Goal: Task Accomplishment & Management: Manage account settings

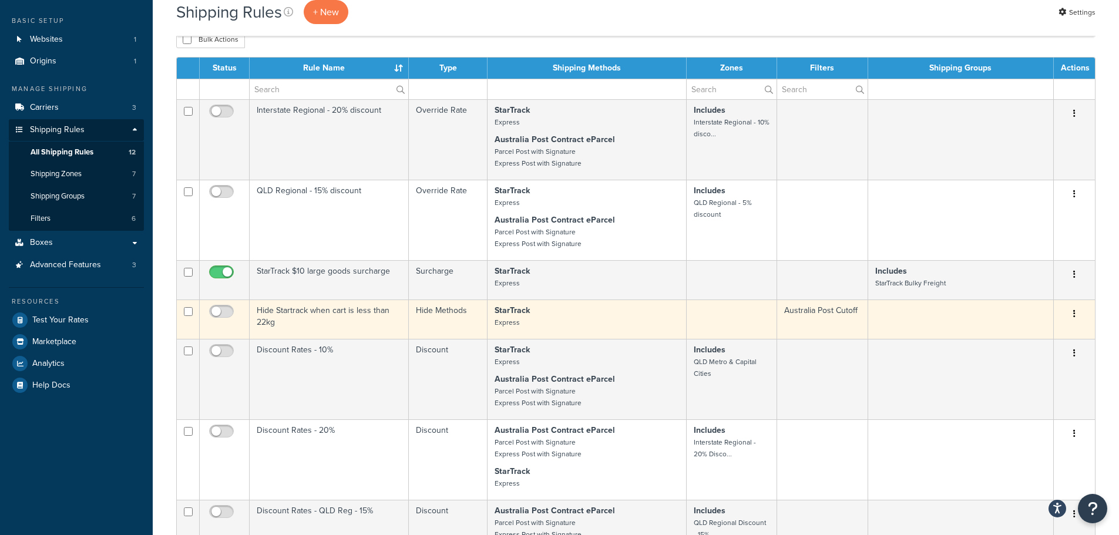
click at [296, 320] on td "Hide Startrack when cart is less than 22kg" at bounding box center [329, 318] width 159 height 39
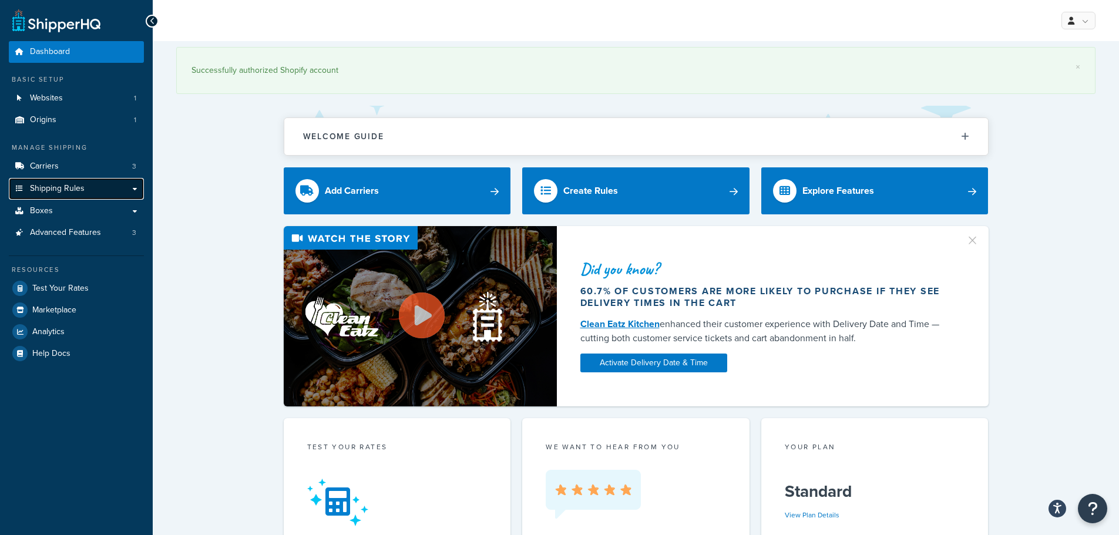
click at [52, 179] on link "Shipping Rules" at bounding box center [76, 189] width 135 height 22
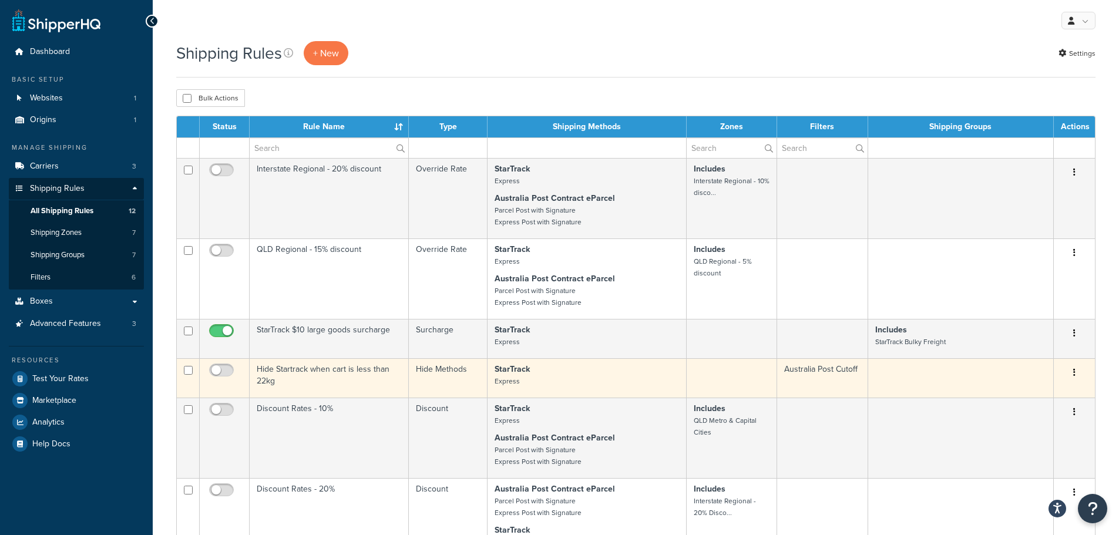
click at [291, 368] on td "Hide Startrack when cart is less than 22kg" at bounding box center [329, 377] width 159 height 39
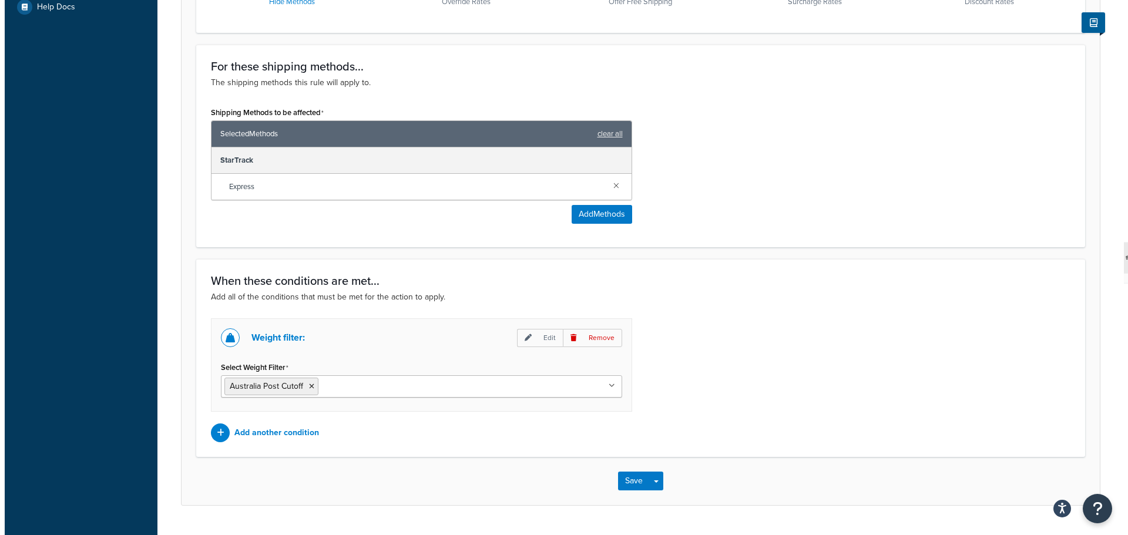
scroll to position [466, 0]
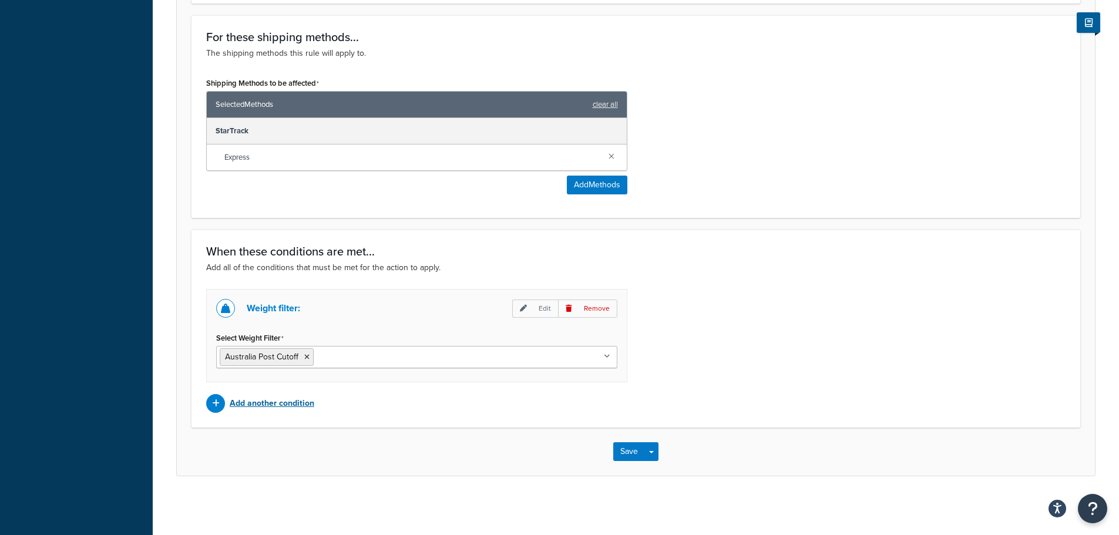
click at [271, 398] on p "Add another condition" at bounding box center [272, 403] width 85 height 16
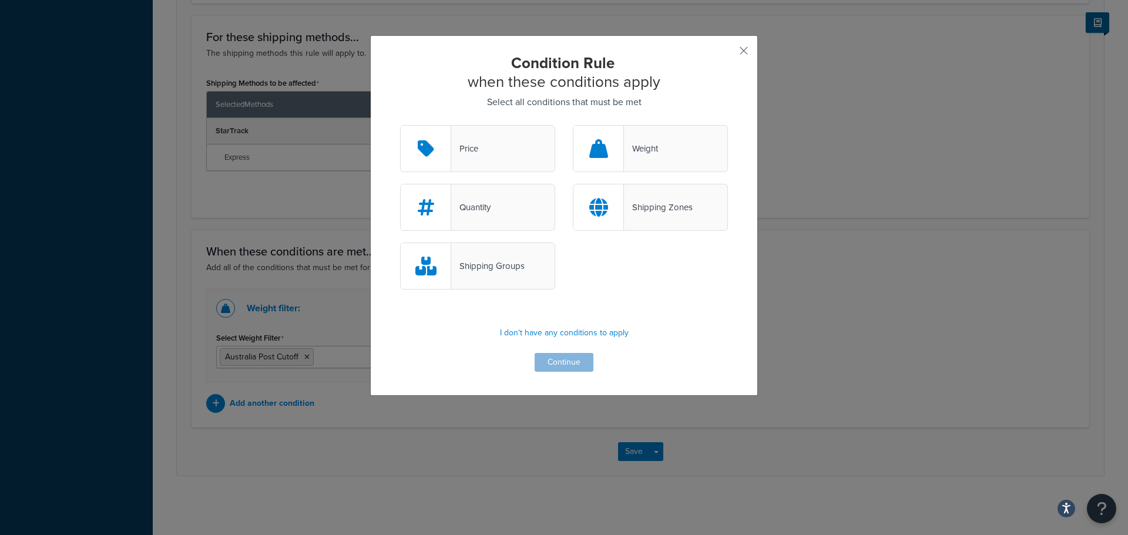
click at [500, 261] on div "Shipping Groups" at bounding box center [487, 266] width 73 height 16
click at [0, 0] on input "Shipping Groups" at bounding box center [0, 0] width 0 height 0
click at [546, 358] on button "Continue" at bounding box center [563, 362] width 59 height 19
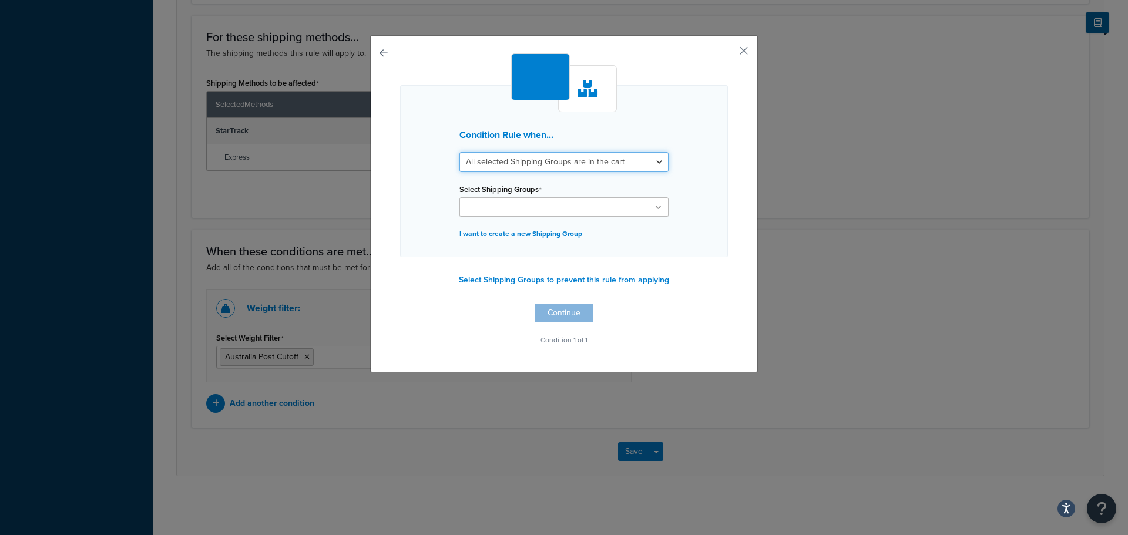
click at [584, 161] on select "All selected Shipping Groups are in the cart Any selected Shipping Groups are i…" at bounding box center [563, 162] width 209 height 20
click at [541, 281] on button "Select Shipping Groups to prevent this rule from applying" at bounding box center [563, 280] width 217 height 18
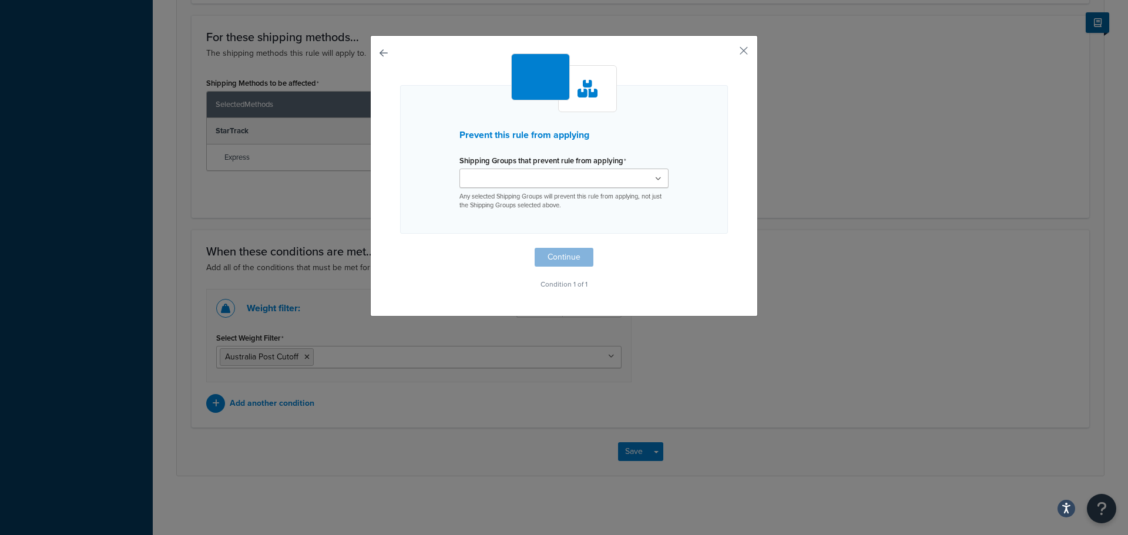
click at [575, 180] on ul at bounding box center [563, 178] width 209 height 19
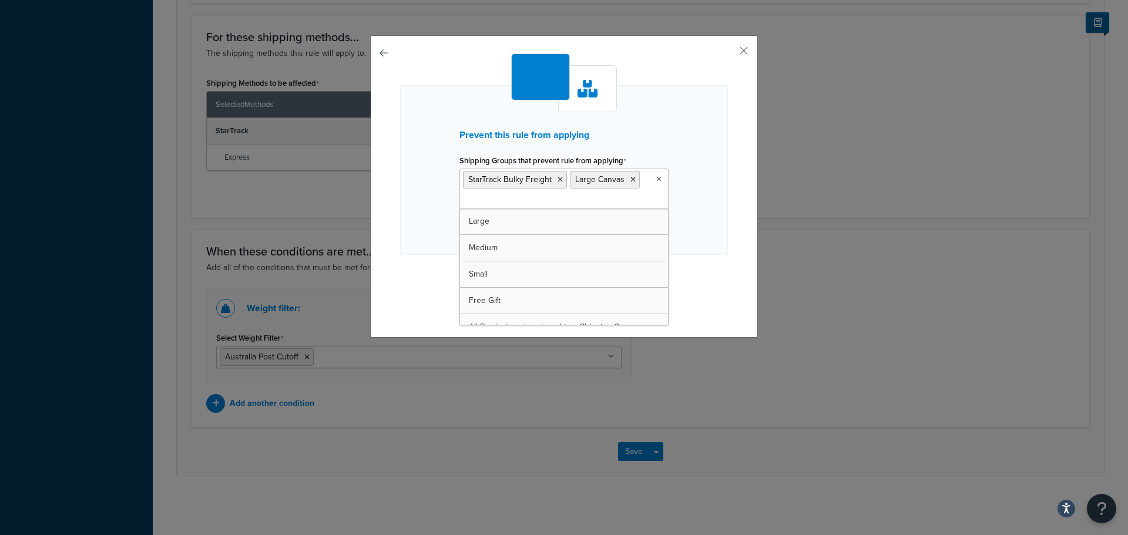
click at [703, 226] on div "Prevent this rule from applying Shipping Groups that prevent rule from applying…" at bounding box center [564, 170] width 328 height 170
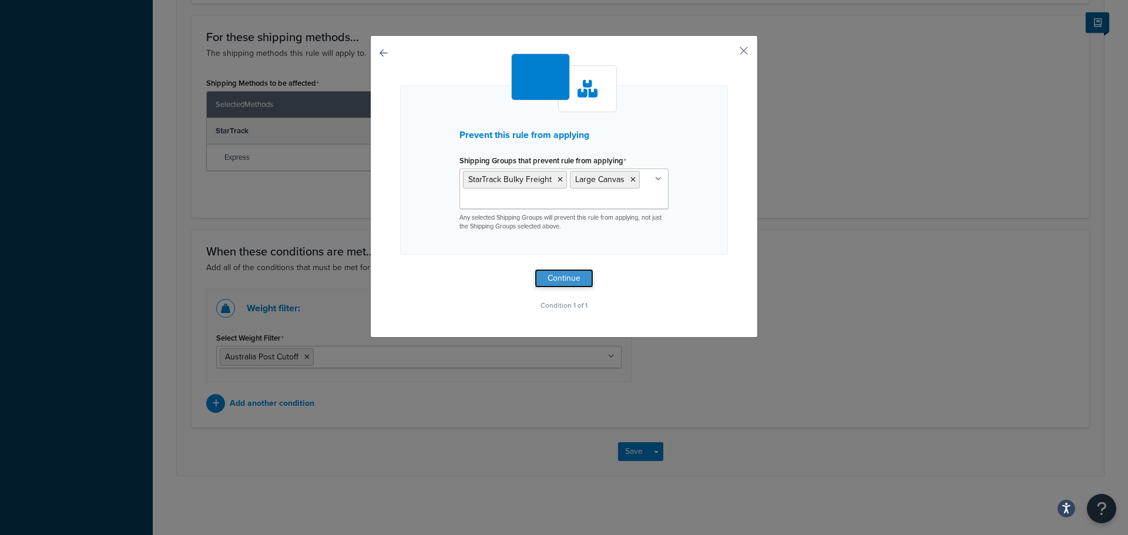
click at [573, 280] on button "Continue" at bounding box center [563, 278] width 59 height 19
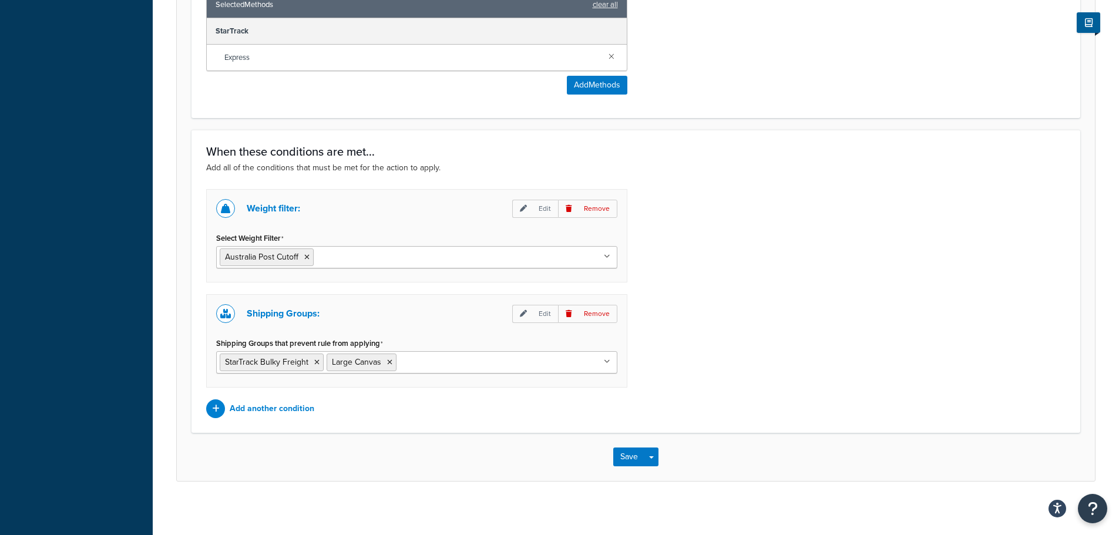
scroll to position [571, 0]
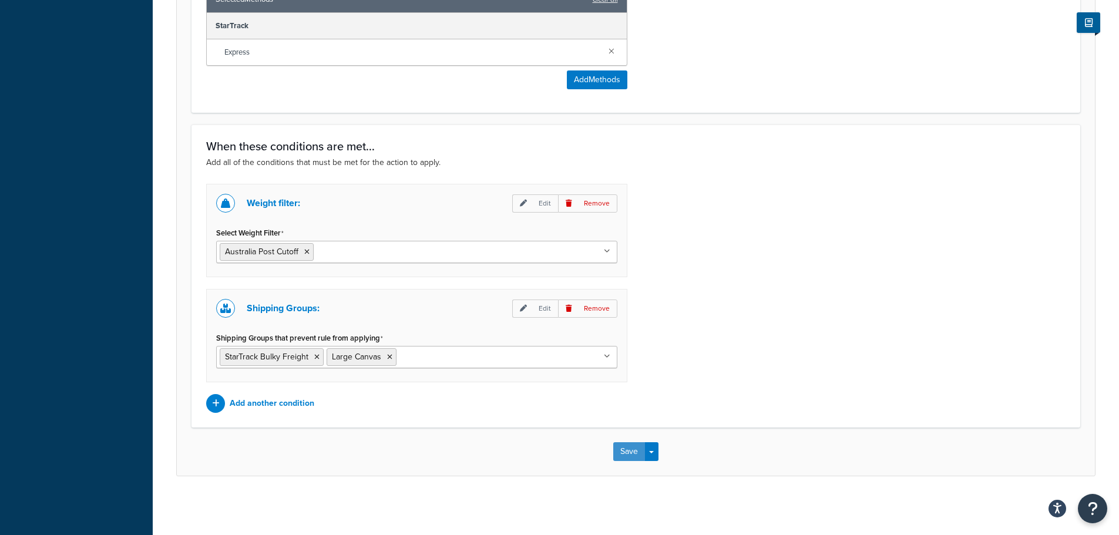
click at [637, 446] on button "Save" at bounding box center [629, 451] width 32 height 19
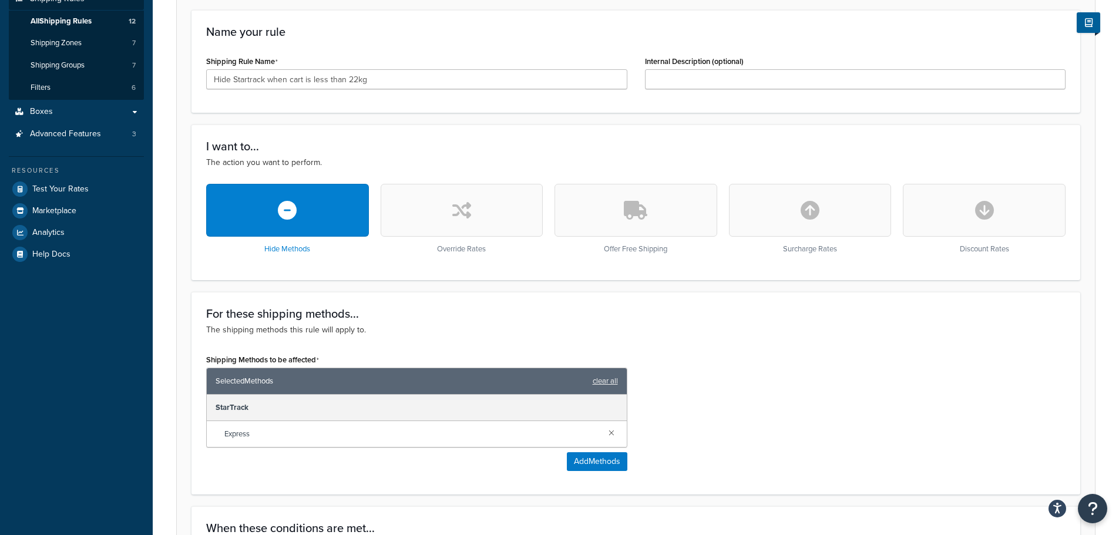
scroll to position [293, 0]
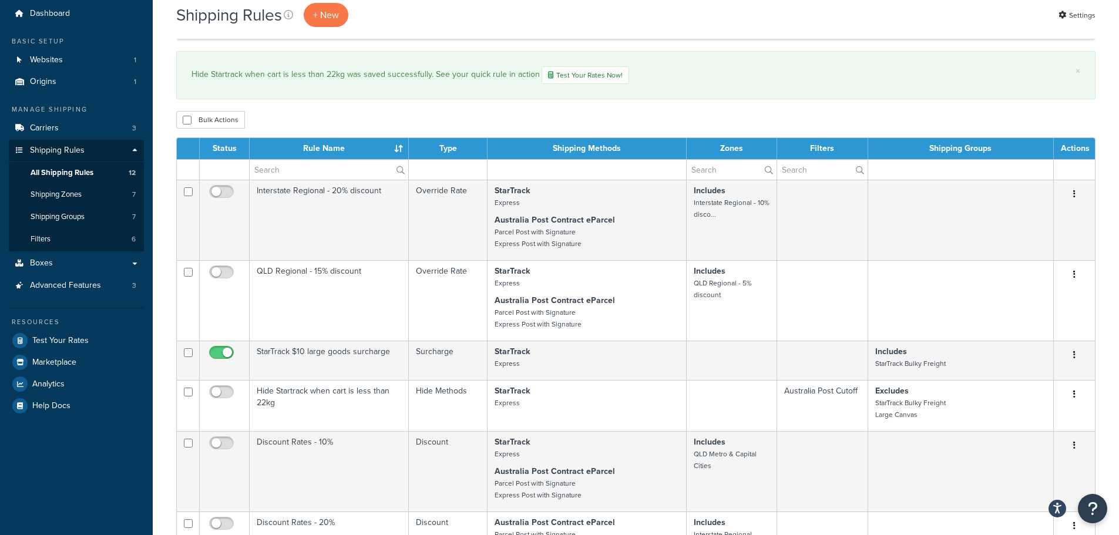
scroll to position [59, 0]
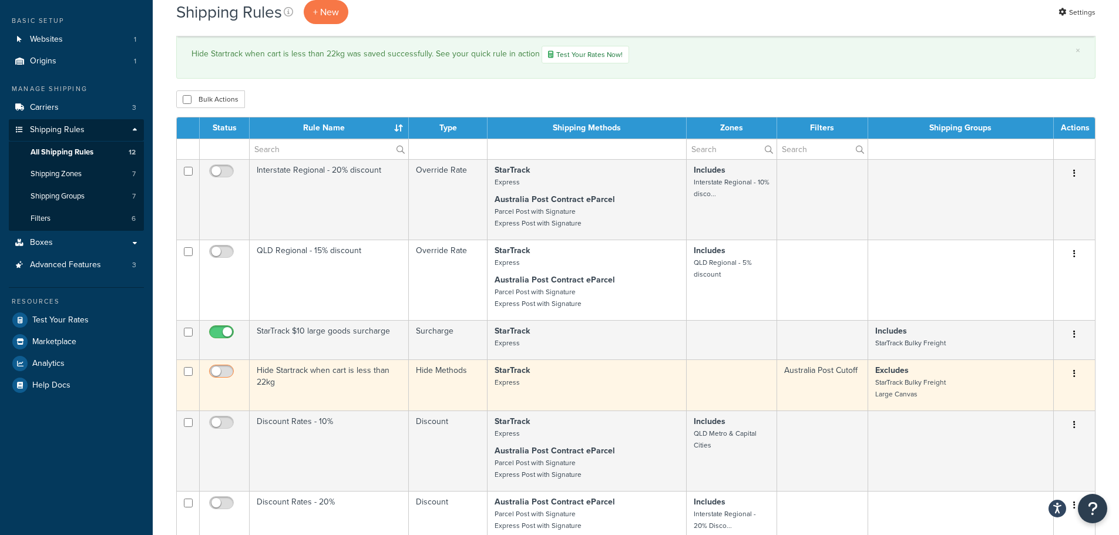
click at [224, 367] on input "checkbox" at bounding box center [223, 374] width 32 height 15
checkbox input "true"
